Goal: Task Accomplishment & Management: Manage account settings

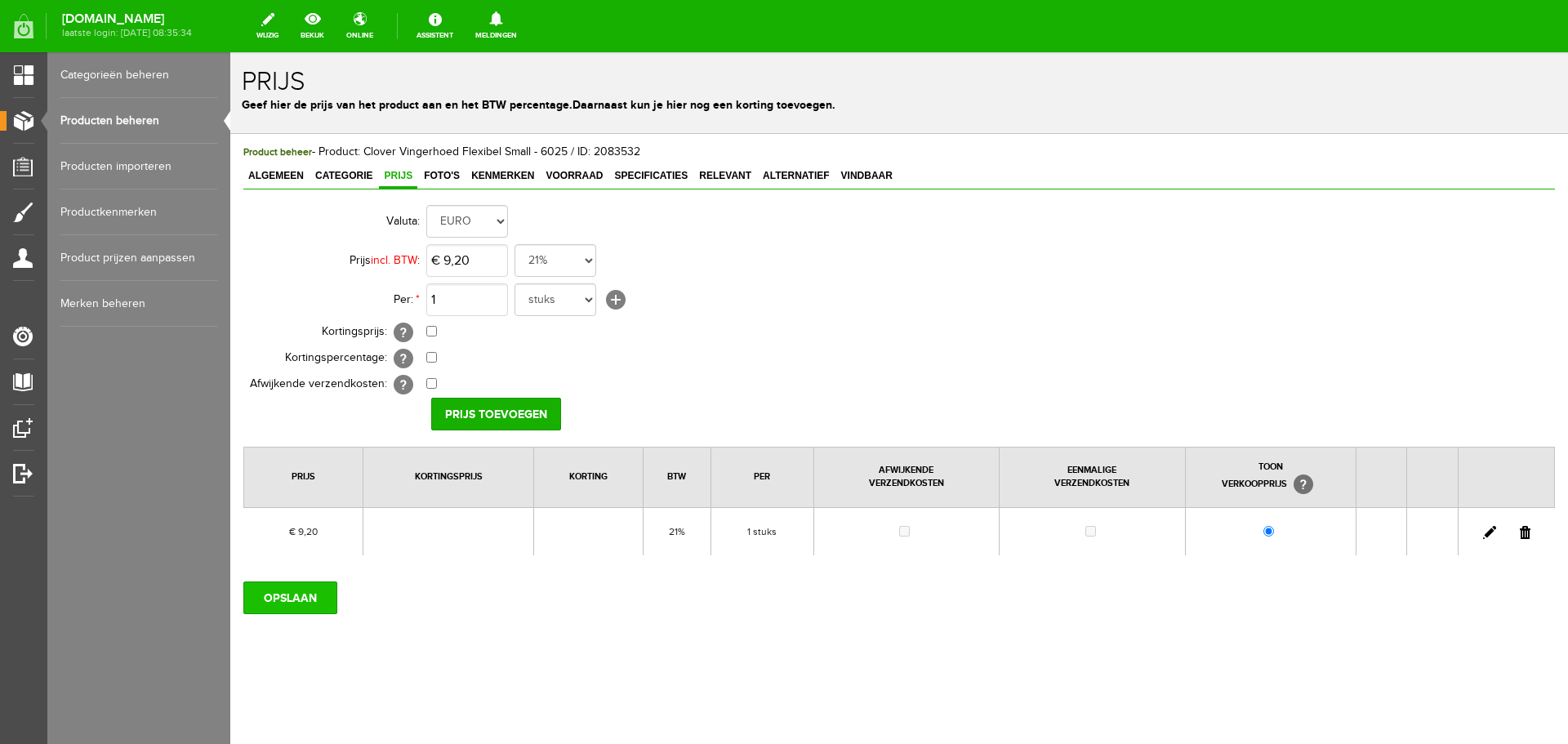
click at [312, 603] on input "OPSLAAN" at bounding box center [290, 598] width 94 height 33
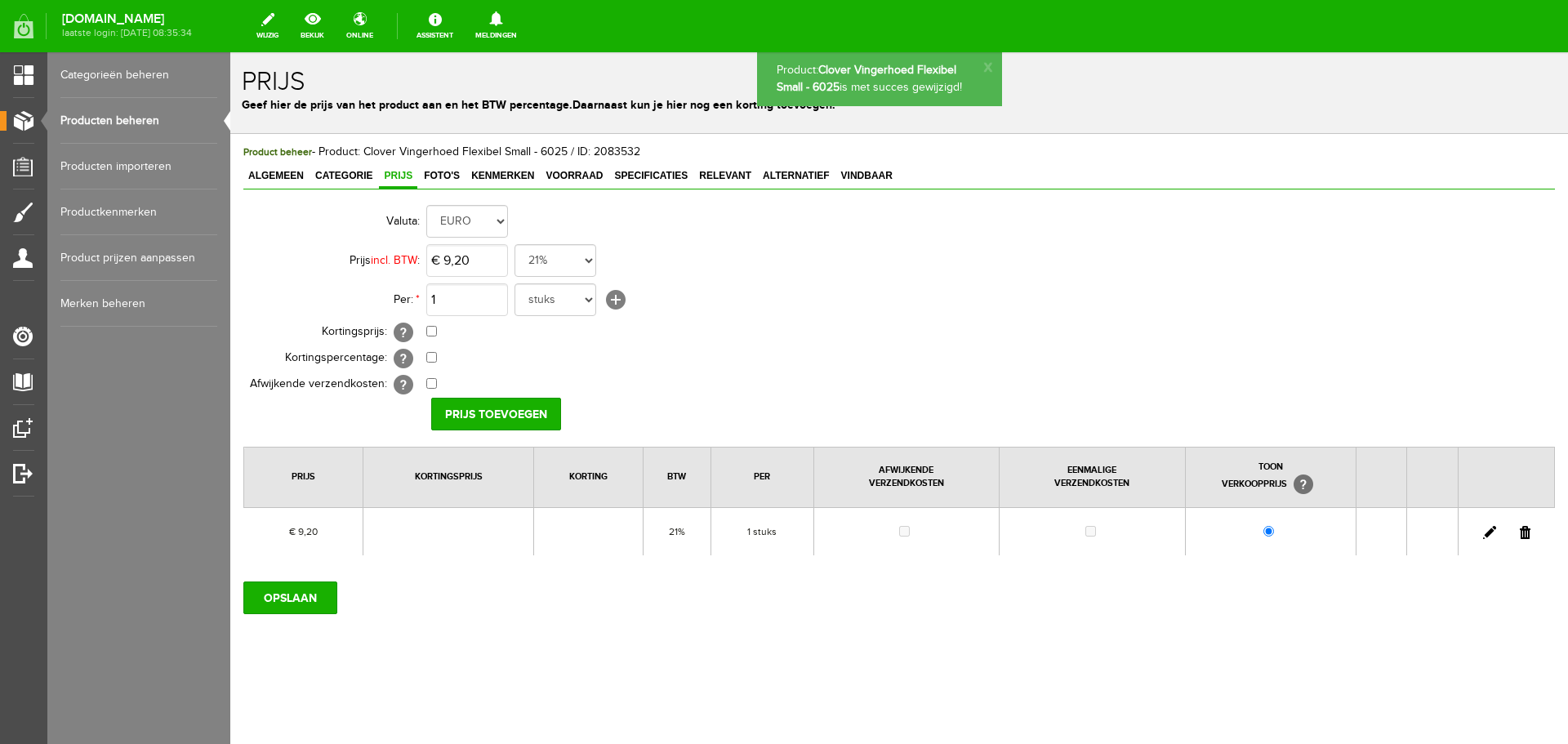
click at [132, 123] on link "Producten beheren" at bounding box center [139, 121] width 157 height 46
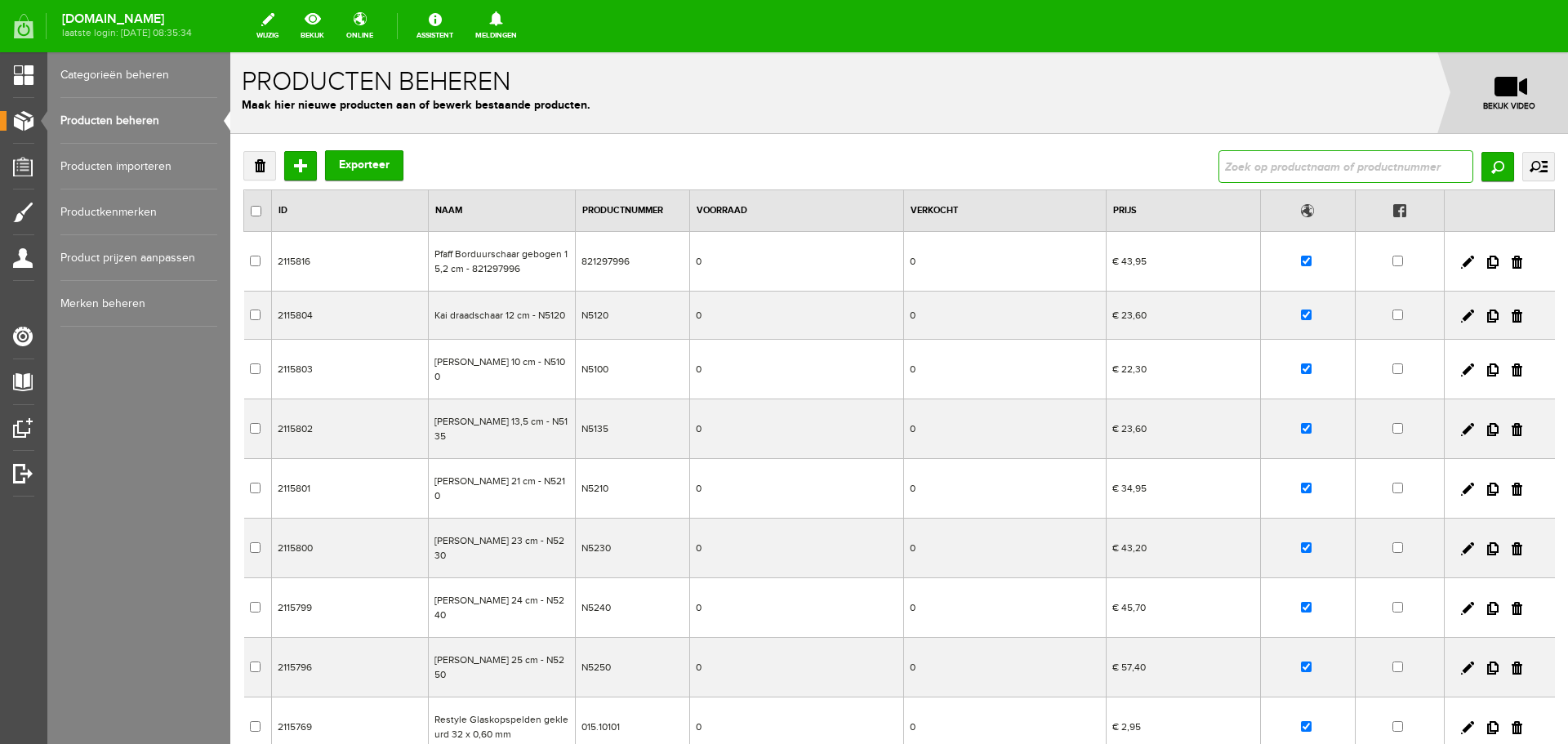
click at [1248, 160] on input "text" at bounding box center [1345, 166] width 255 height 33
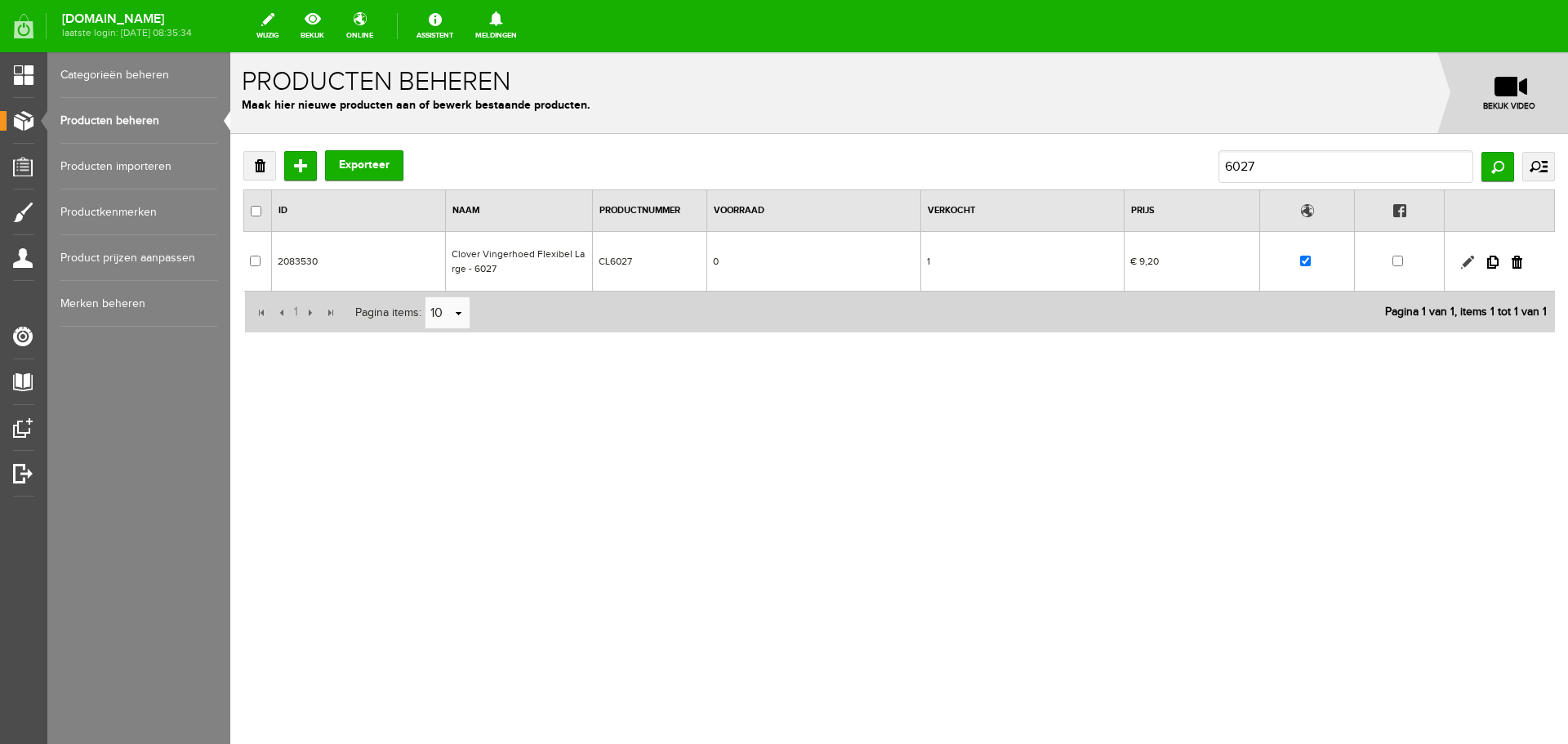
click at [1466, 258] on link at bounding box center [1467, 262] width 13 height 13
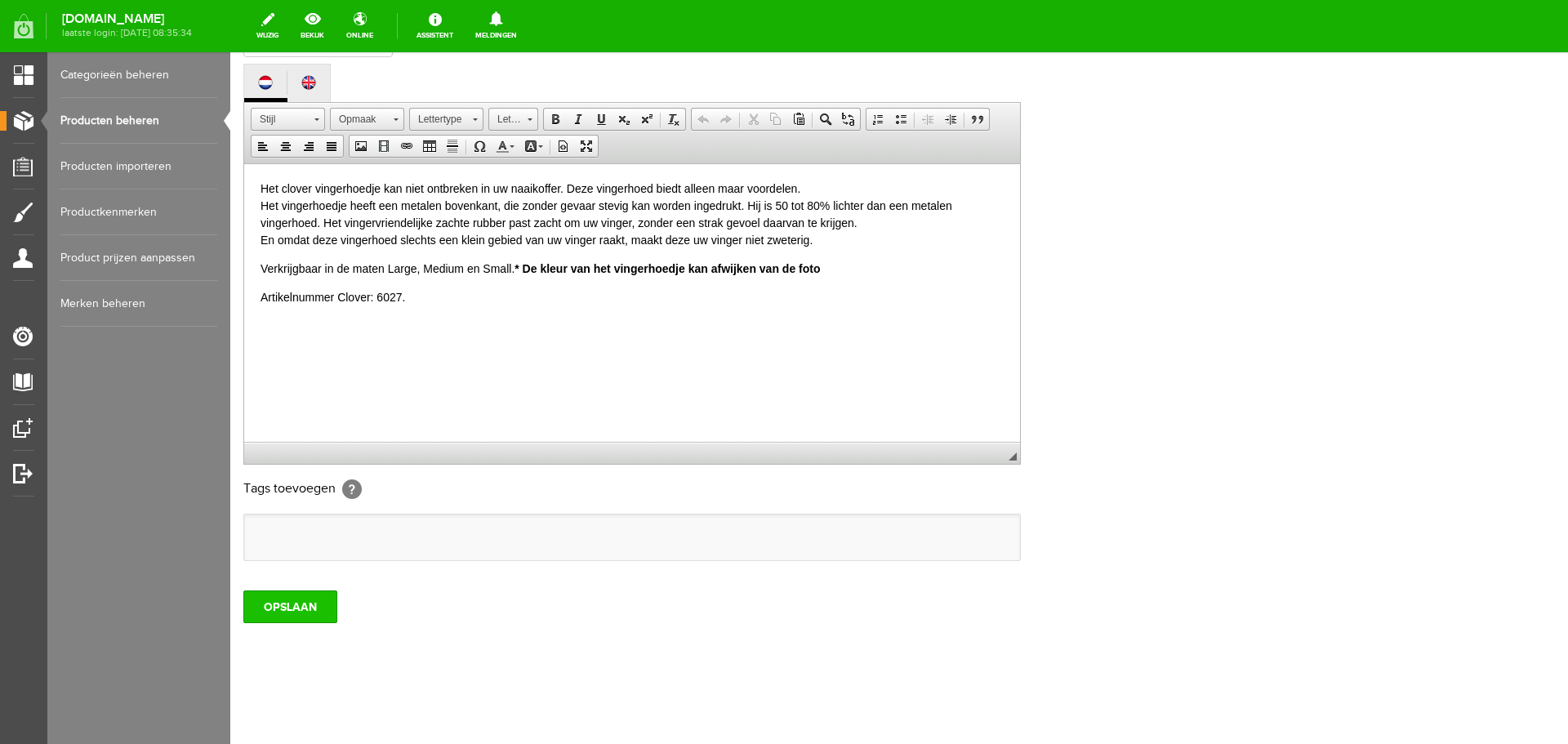
click at [279, 604] on input "OPSLAAN" at bounding box center [290, 606] width 94 height 33
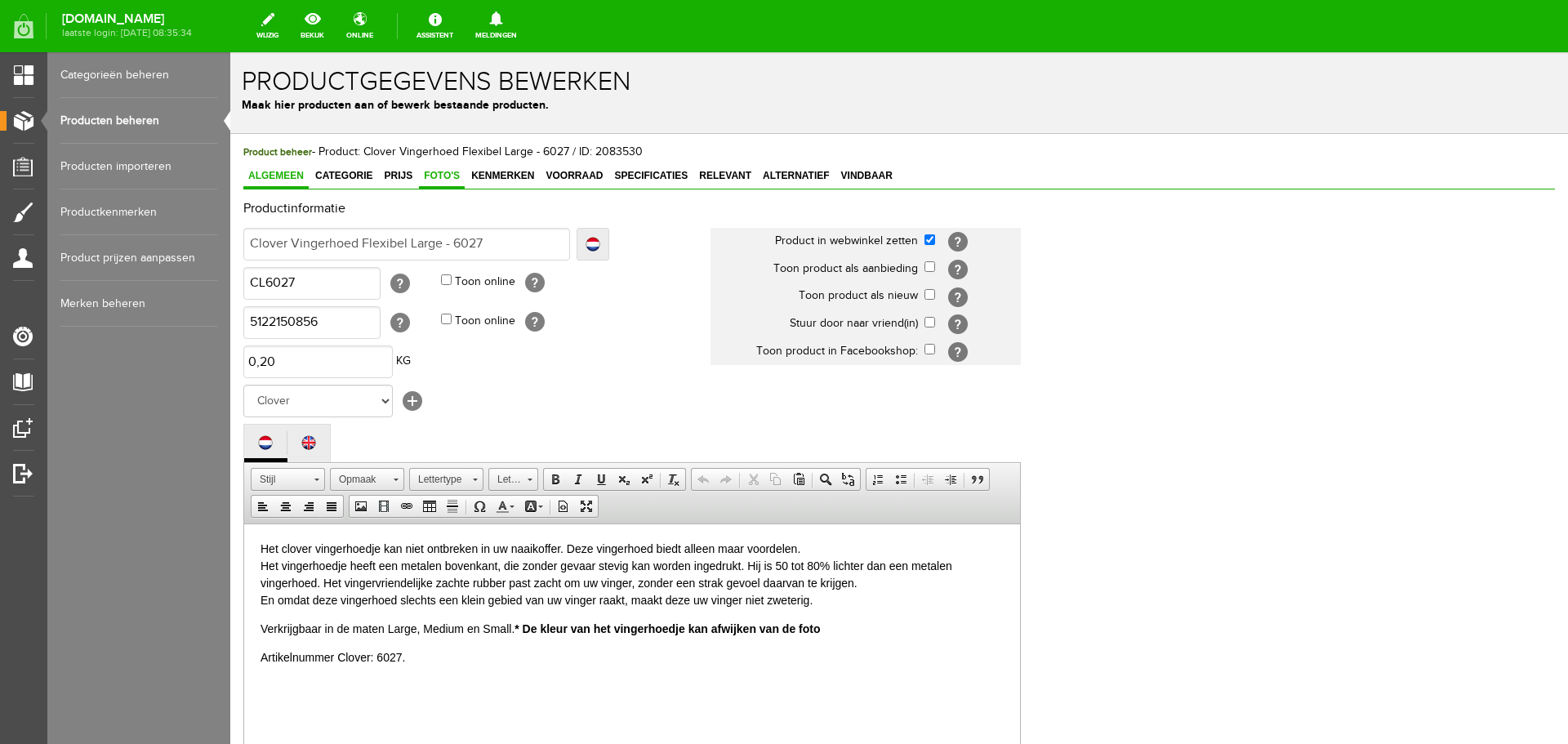
click at [424, 172] on span "Foto's" at bounding box center [442, 175] width 46 height 11
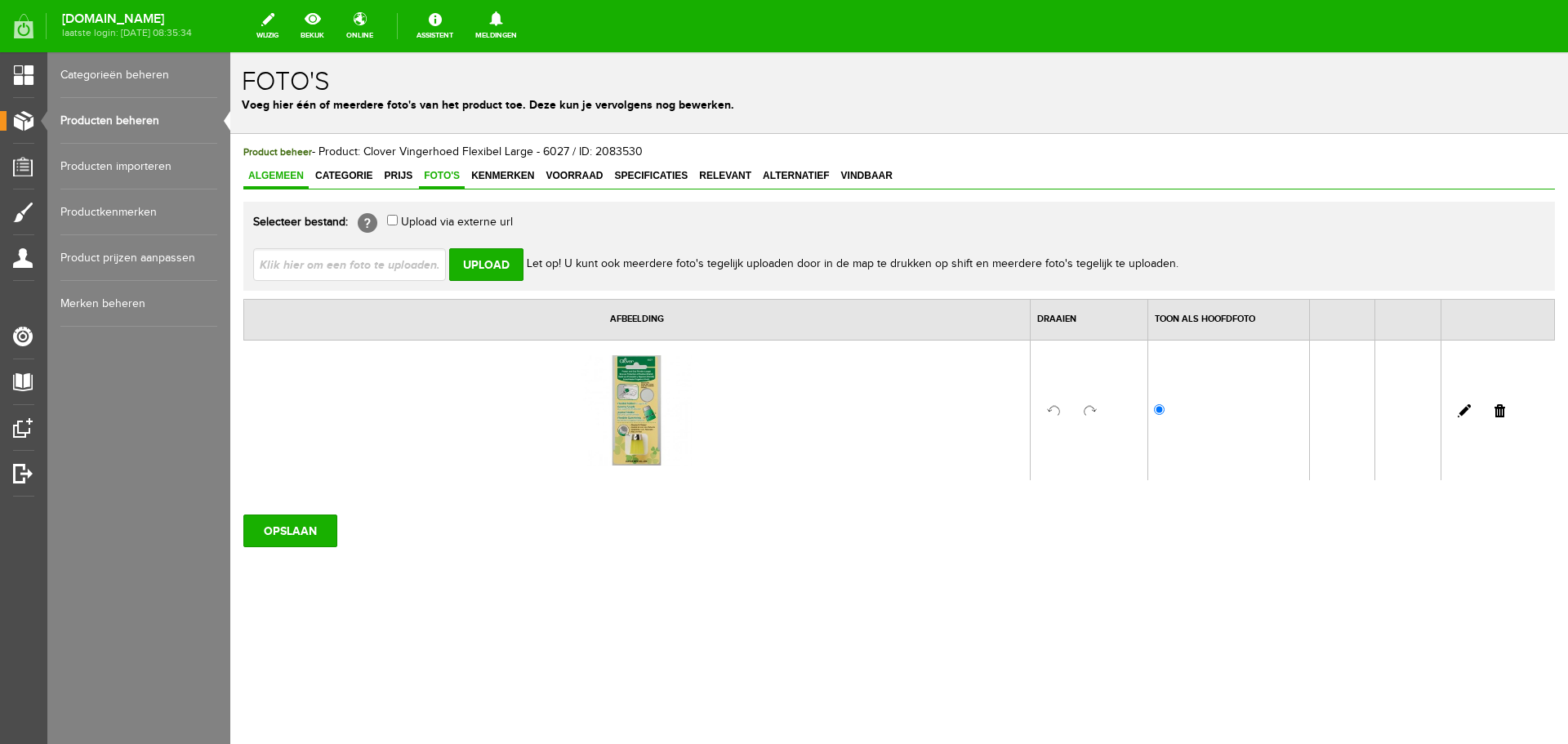
click at [292, 172] on span "Algemeen" at bounding box center [276, 175] width 65 height 11
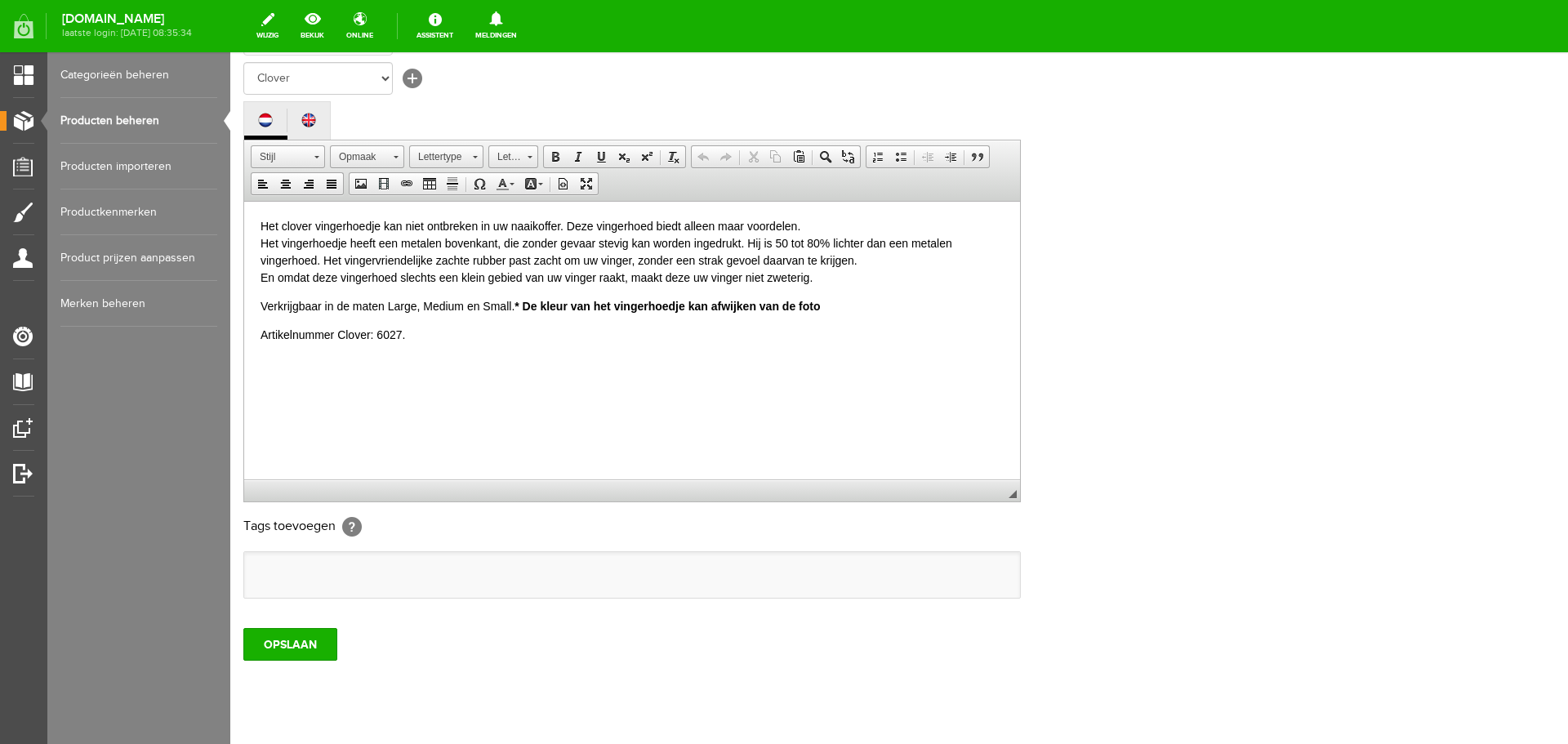
scroll to position [361, 0]
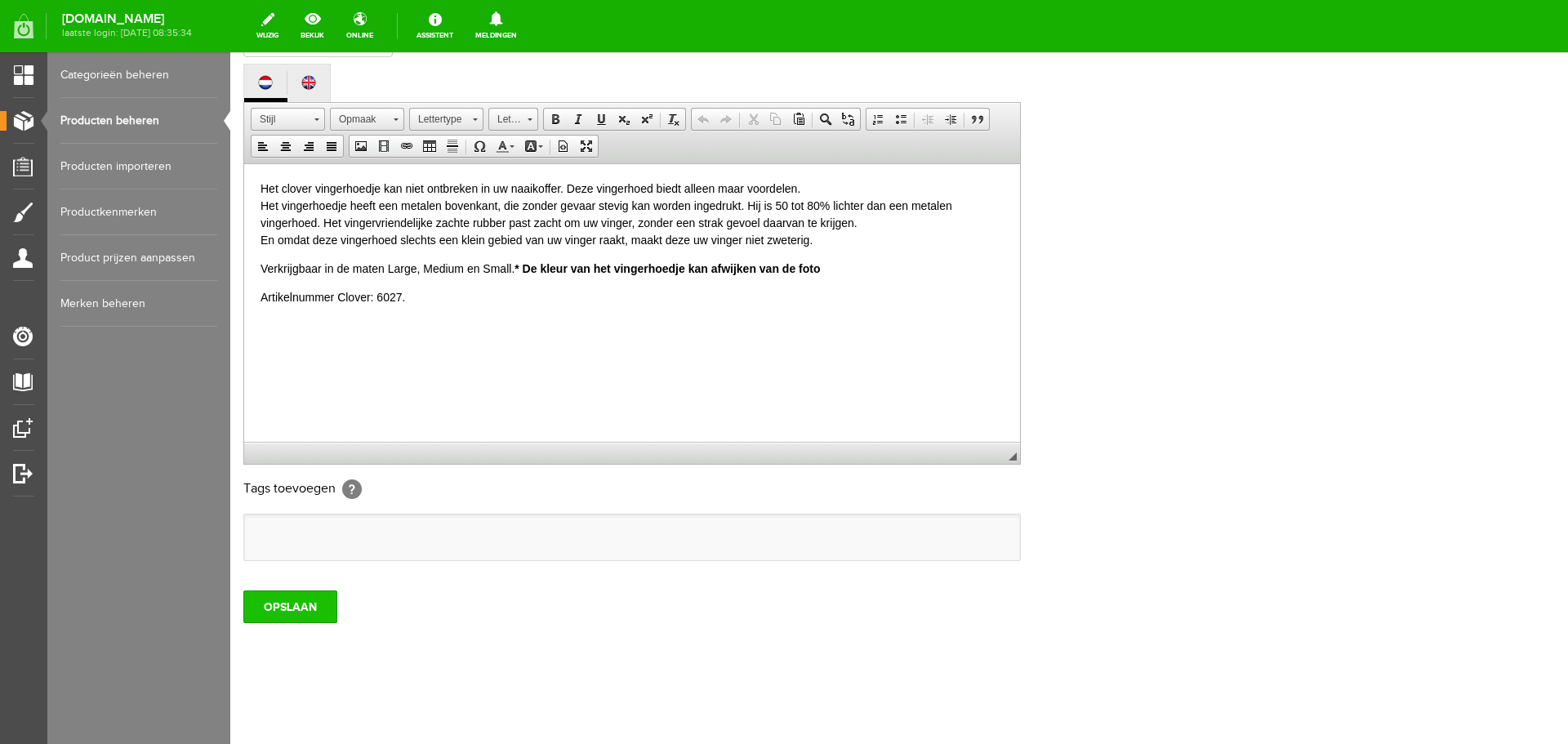
click at [283, 608] on input "OPSLAAN" at bounding box center [290, 606] width 94 height 33
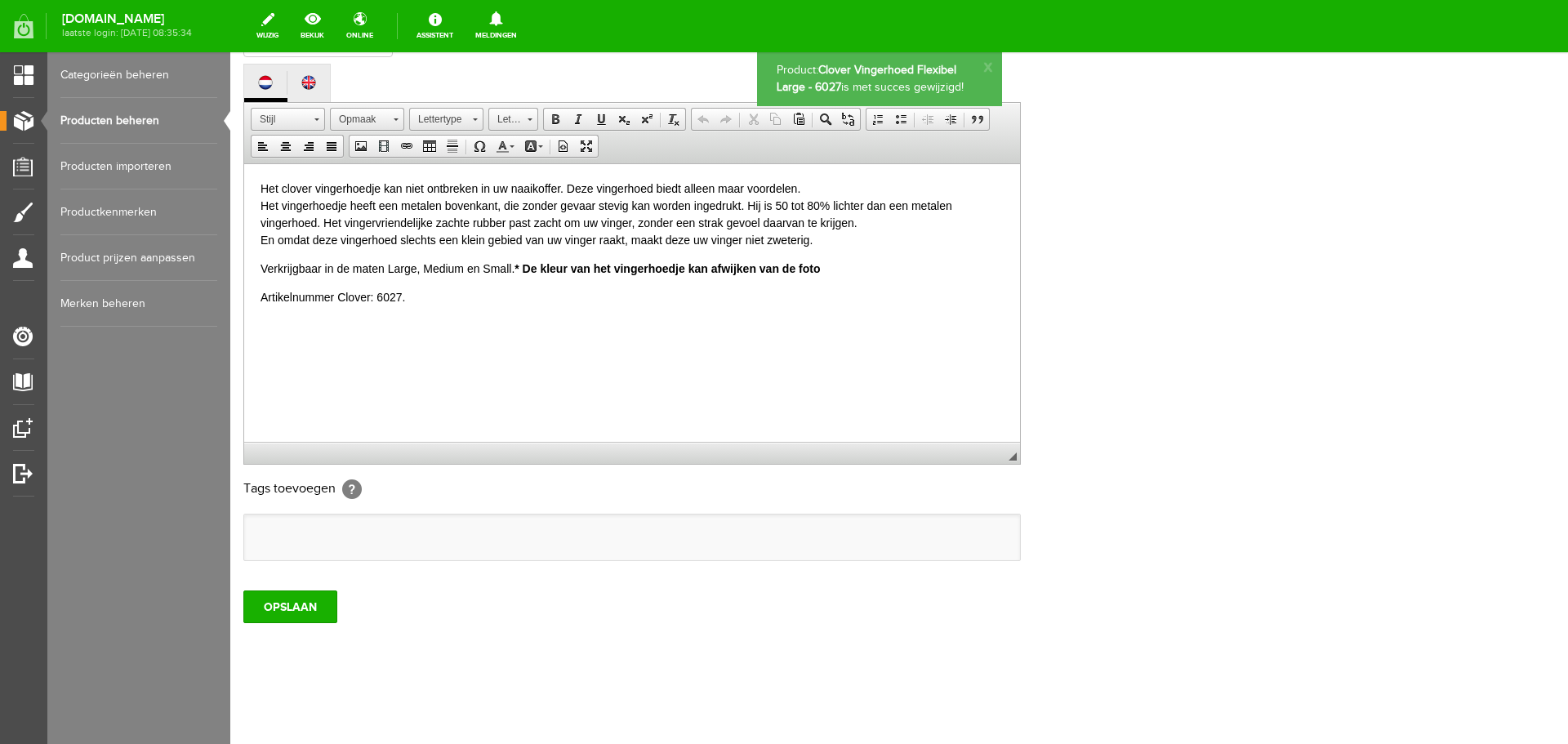
scroll to position [0, 0]
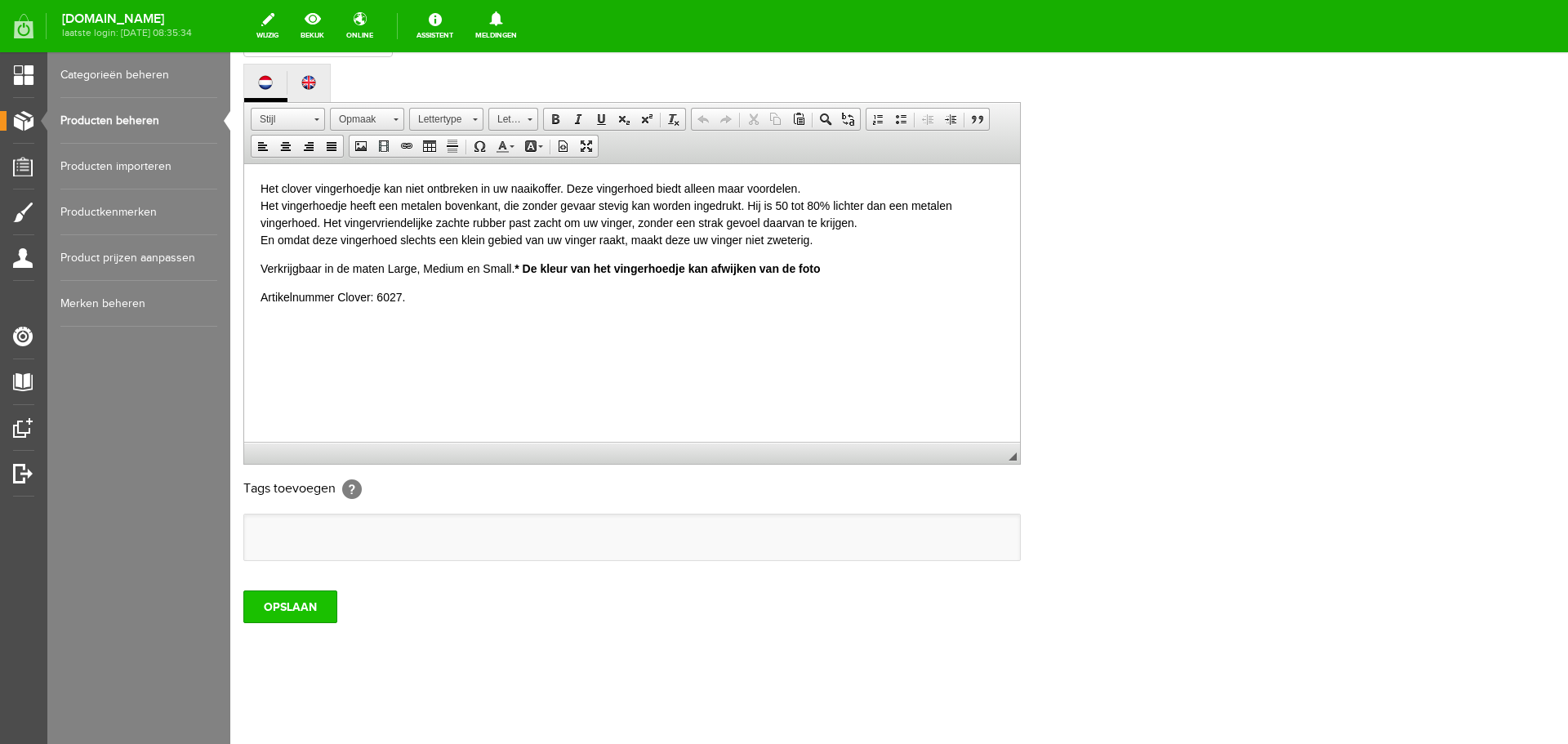
click at [300, 597] on input "OPSLAAN" at bounding box center [290, 606] width 94 height 33
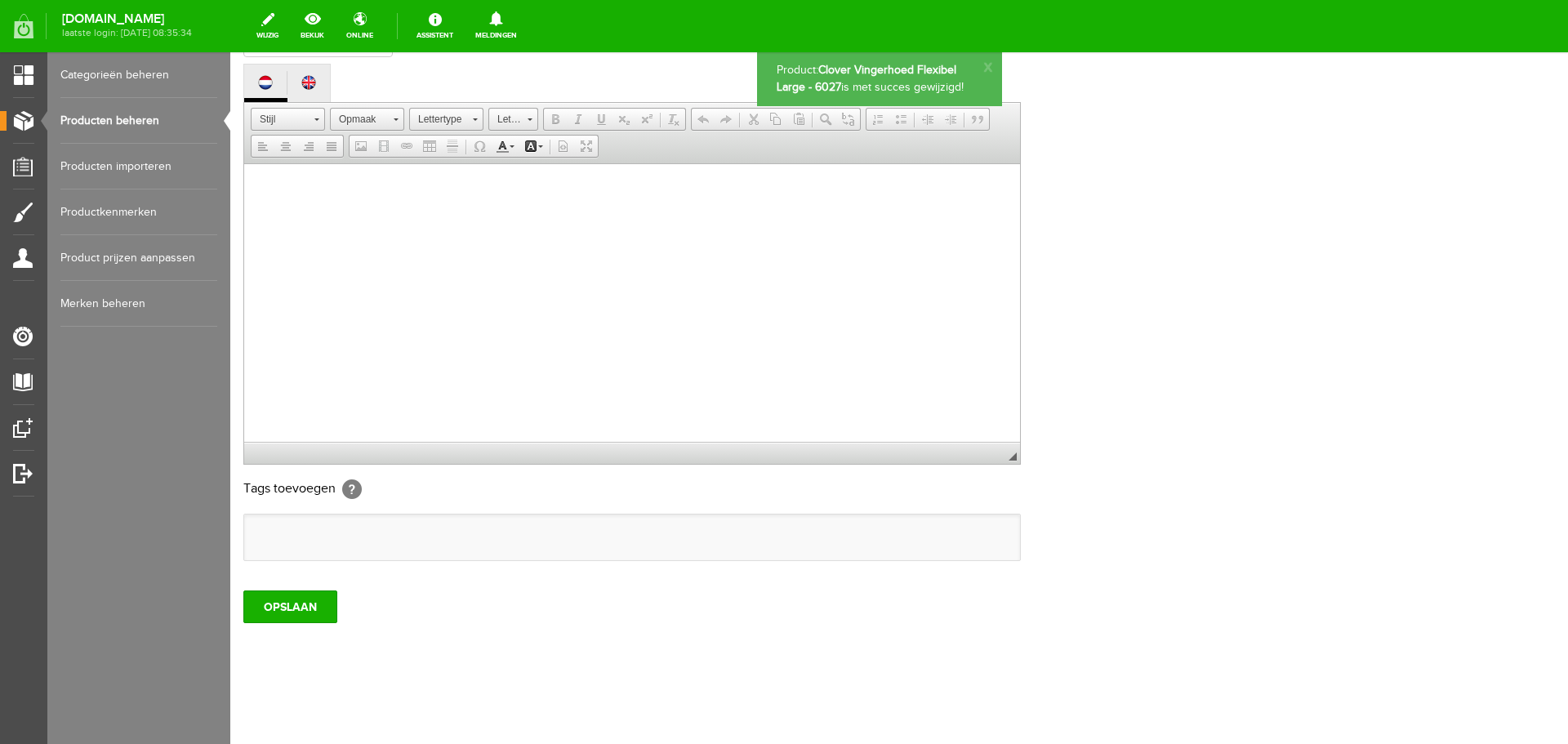
click at [130, 123] on link "Producten beheren" at bounding box center [139, 121] width 157 height 46
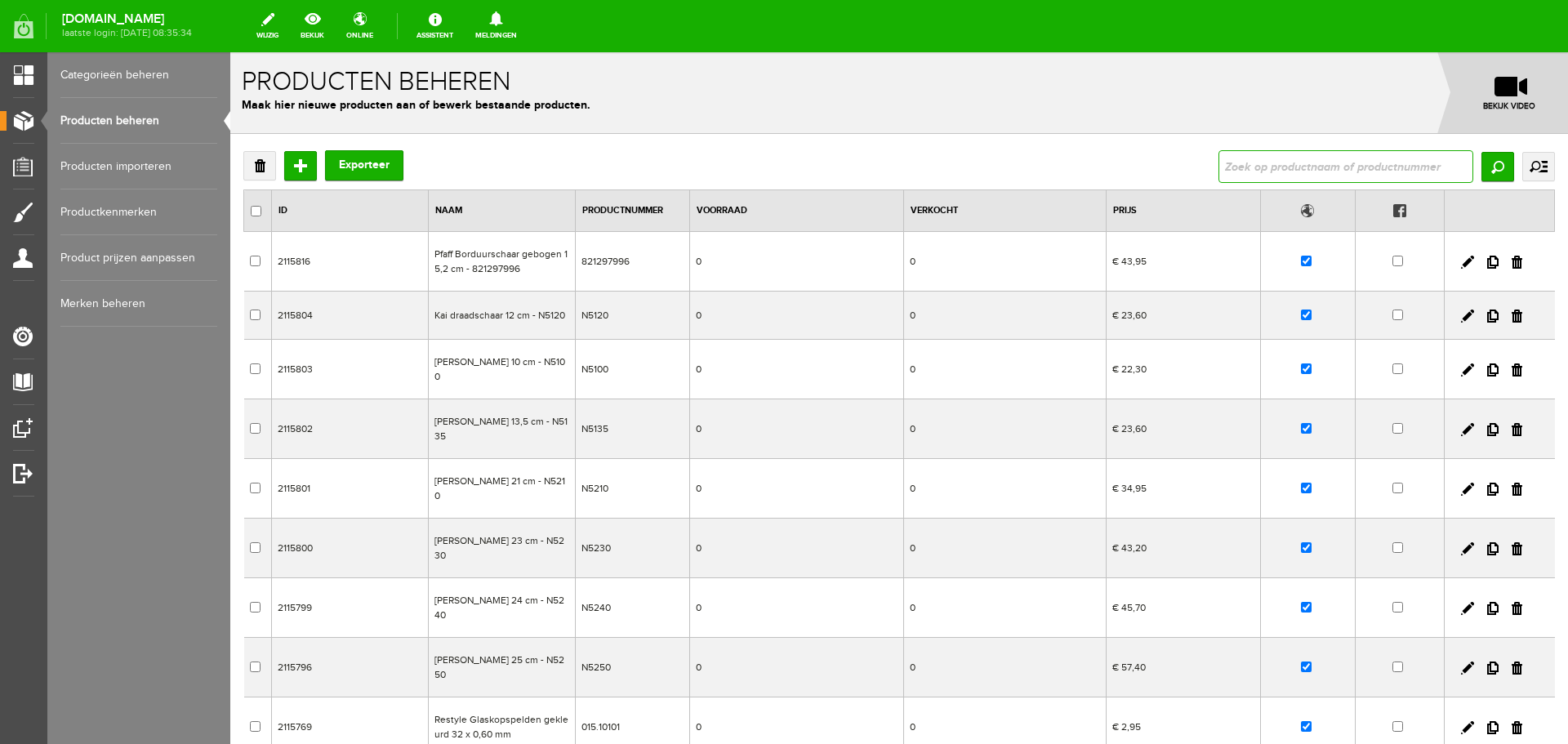
click at [1252, 170] on input "text" at bounding box center [1345, 166] width 255 height 33
type input "261454"
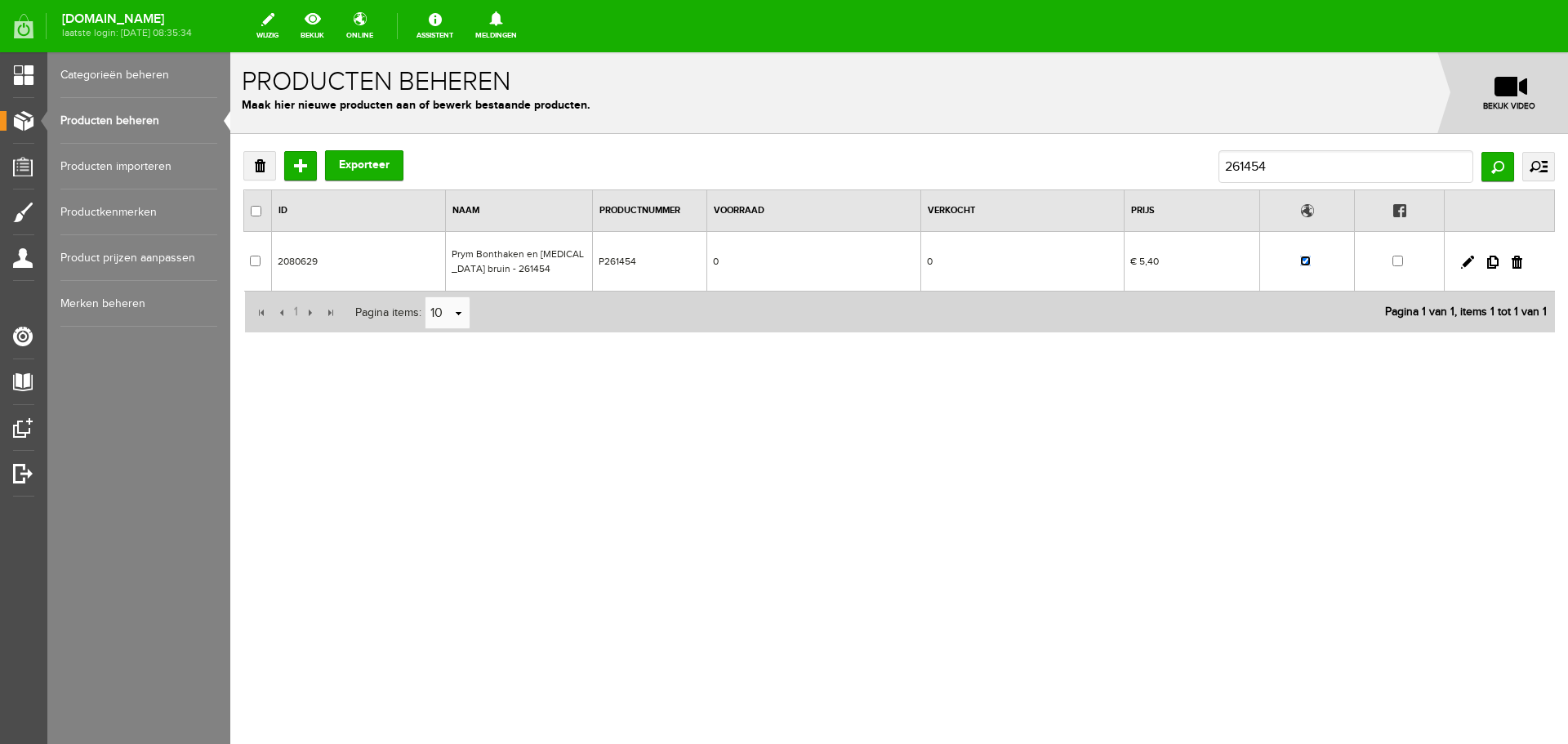
click at [1307, 264] on input "checkbox" at bounding box center [1305, 261] width 11 height 11
checkbox input "false"
drag, startPoint x: 1285, startPoint y: 167, endPoint x: 1193, endPoint y: 167, distance: 92.0
click at [1193, 167] on div "Verwijderen Toevoegen Exporteer 261454 Zoeken uitgebreid zoeken Categorie Cadea…" at bounding box center [899, 166] width 1312 height 33
type input "541383"
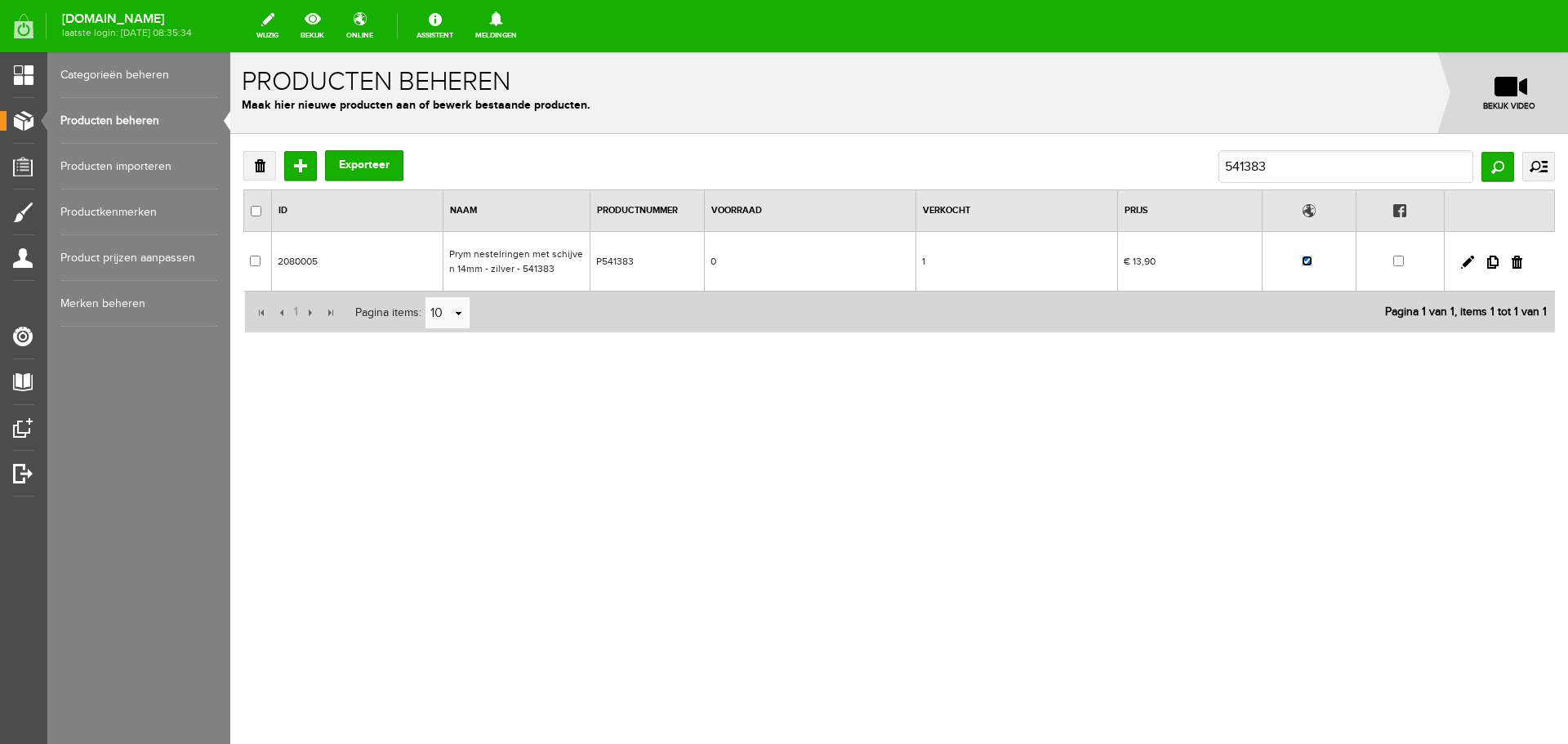
click at [1304, 261] on input "checkbox" at bounding box center [1307, 261] width 11 height 11
checkbox input "false"
drag, startPoint x: 1280, startPoint y: 171, endPoint x: 1201, endPoint y: 174, distance: 79.1
click at [1201, 174] on div "Verwijderen Toevoegen Exporteer 541383 Zoeken uitgebreid zoeken Categorie Cadea…" at bounding box center [899, 166] width 1312 height 33
type input "611346"
